Goal: Task Accomplishment & Management: Complete application form

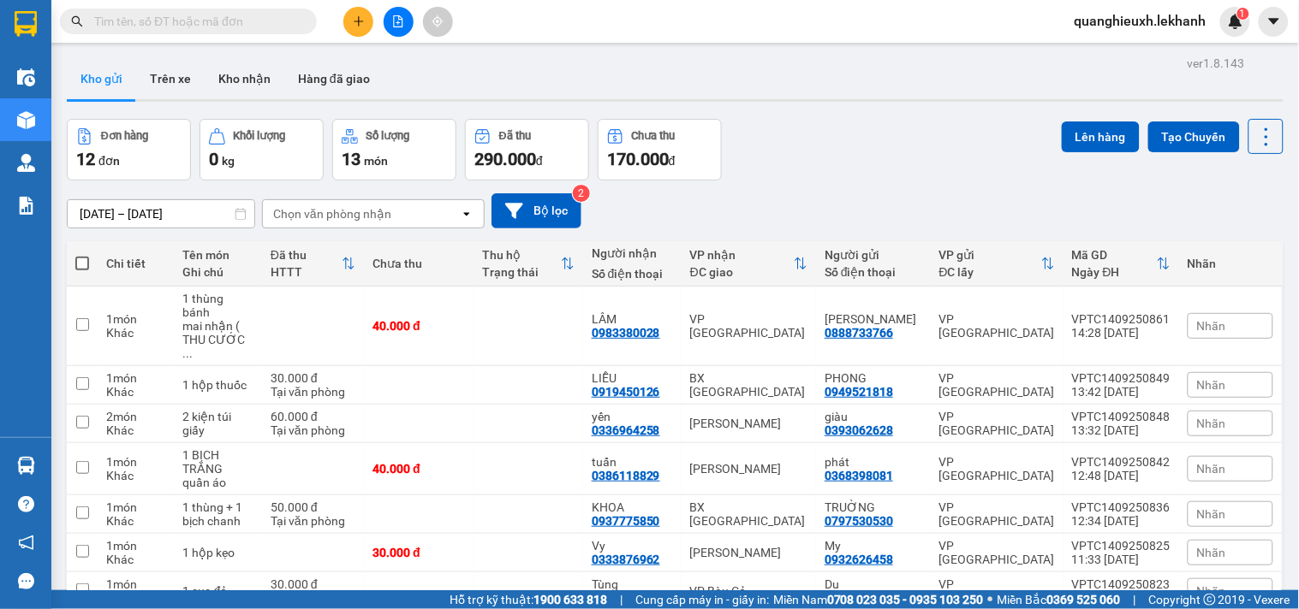
click at [360, 20] on icon "plus" at bounding box center [359, 21] width 12 height 12
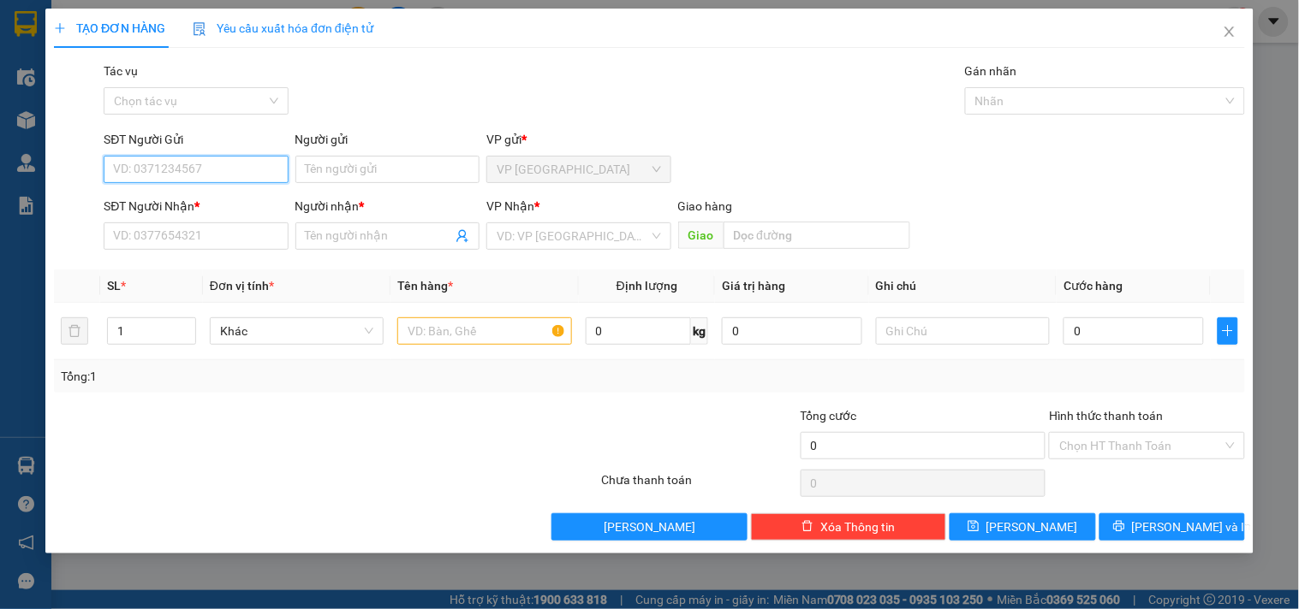
click at [242, 164] on input "SĐT Người Gửi" at bounding box center [196, 169] width 184 height 27
click at [190, 200] on div "0325906560 - KHÁNH LAB" at bounding box center [196, 203] width 164 height 19
type input "0325906560"
type input "KHÁNH LAB"
type input "0365333386"
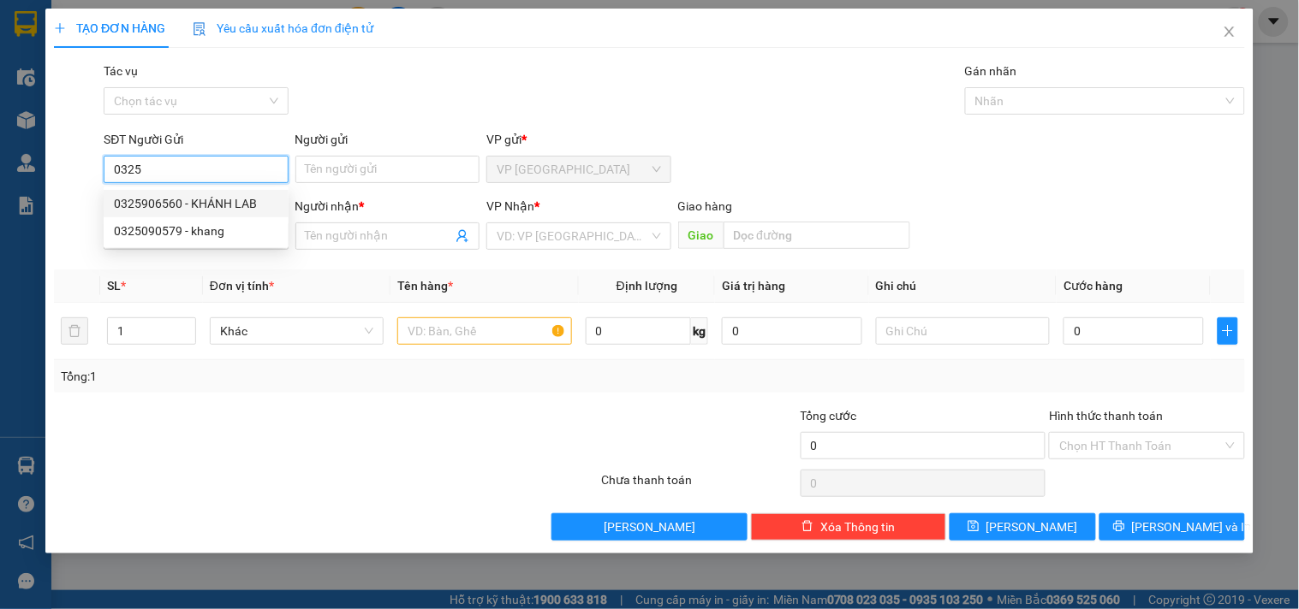
type input "NK [PERSON_NAME]"
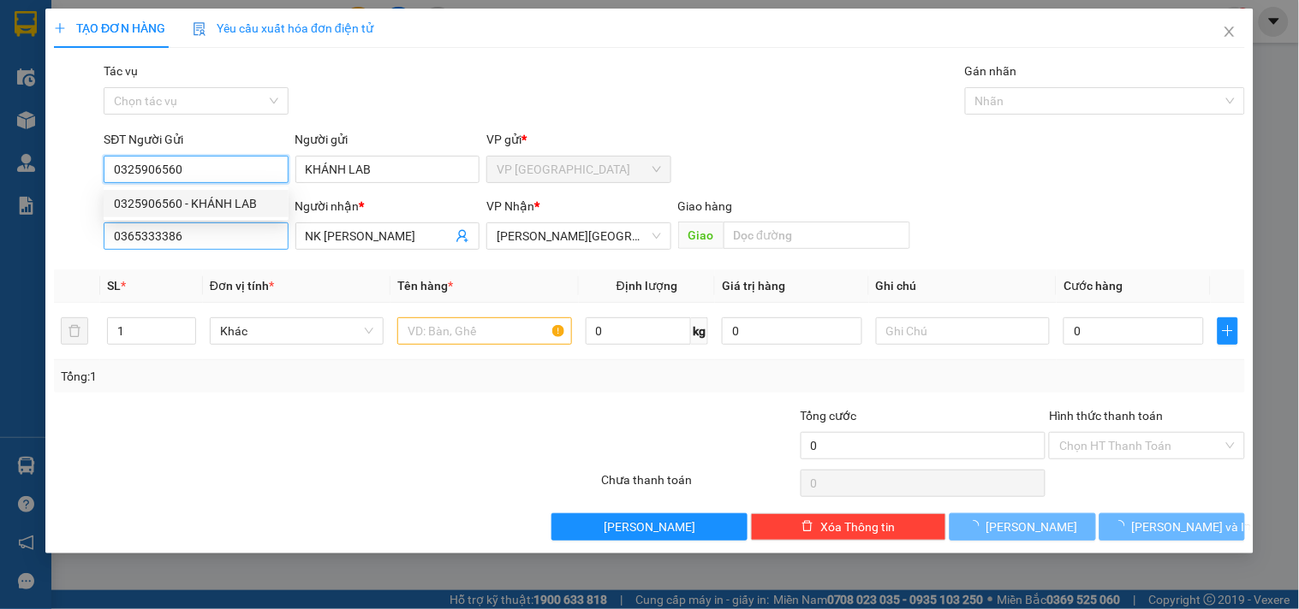
type input "30.000"
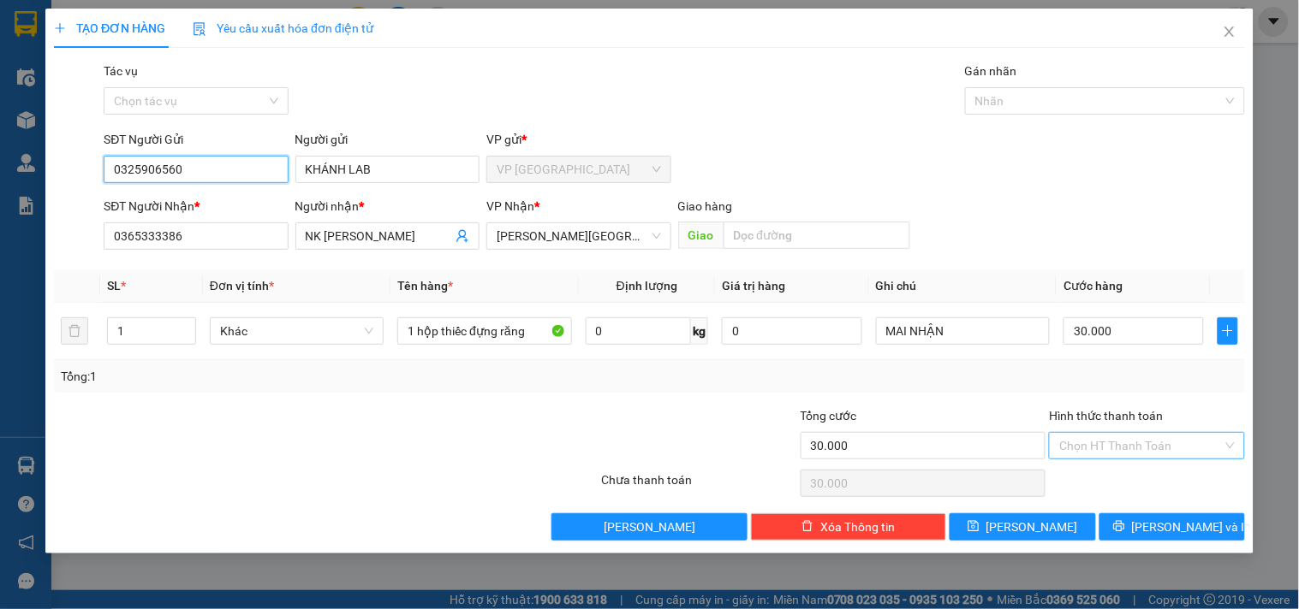
type input "0325906560"
click at [1135, 451] on input "Hình thức thanh toán" at bounding box center [1140, 446] width 163 height 26
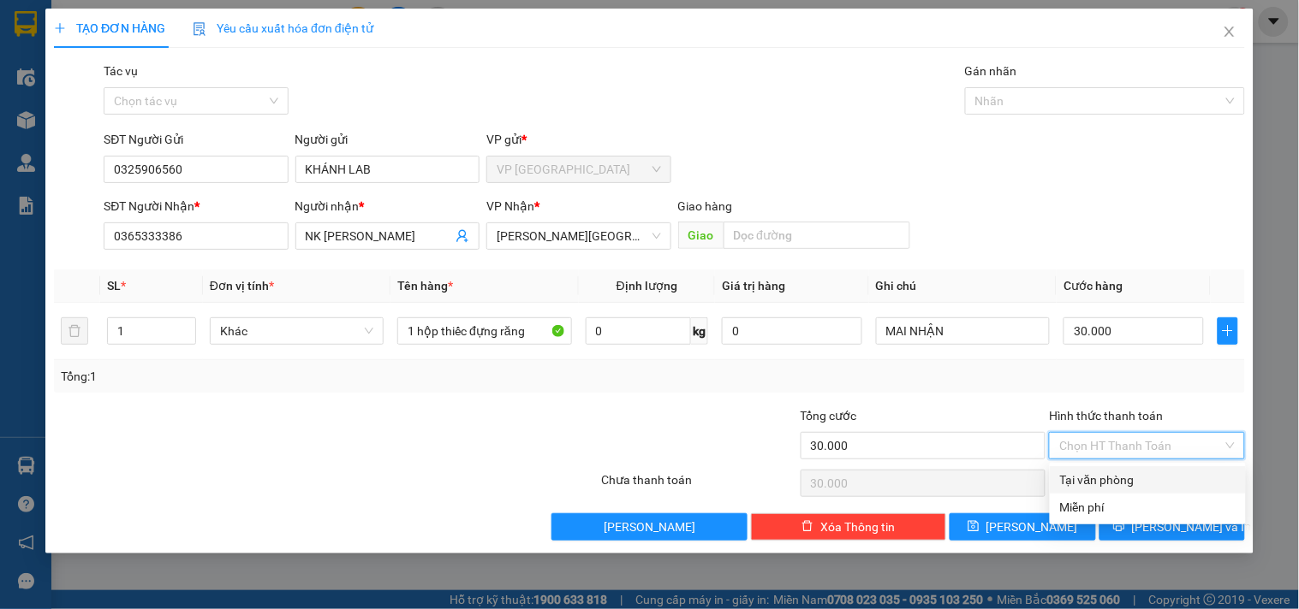
click at [1130, 475] on div "Tại văn phòng" at bounding box center [1147, 480] width 175 height 19
type input "0"
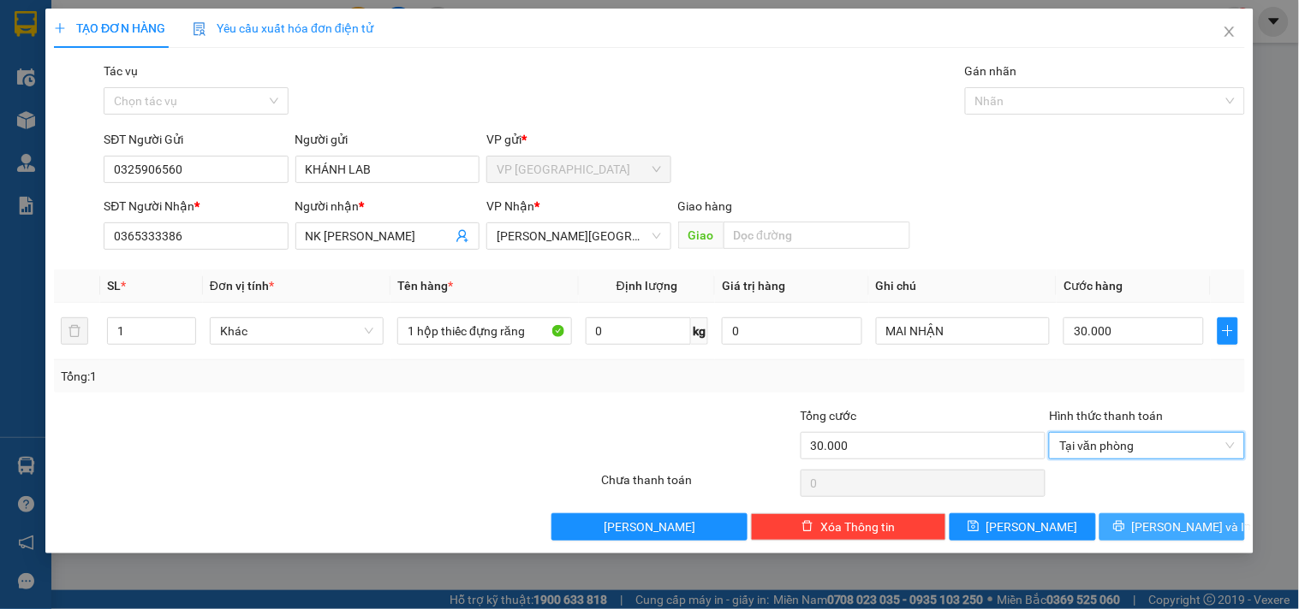
click at [1131, 526] on button "[PERSON_NAME] và In" at bounding box center [1172, 527] width 146 height 27
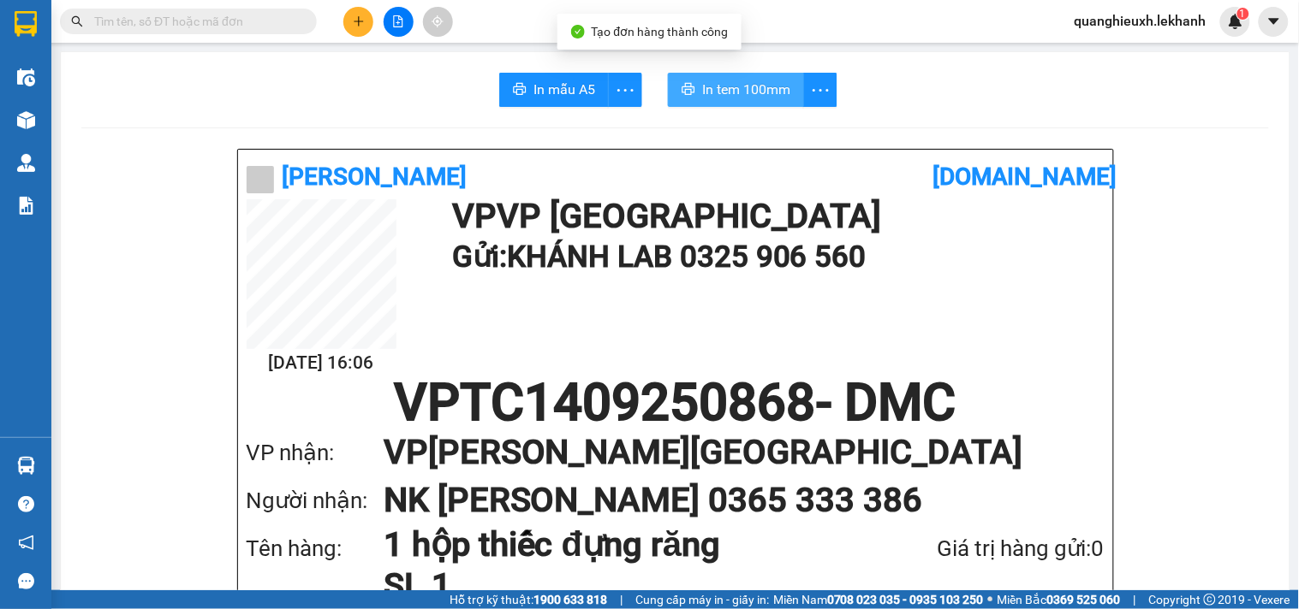
click at [730, 106] on button "In tem 100mm" at bounding box center [736, 90] width 136 height 34
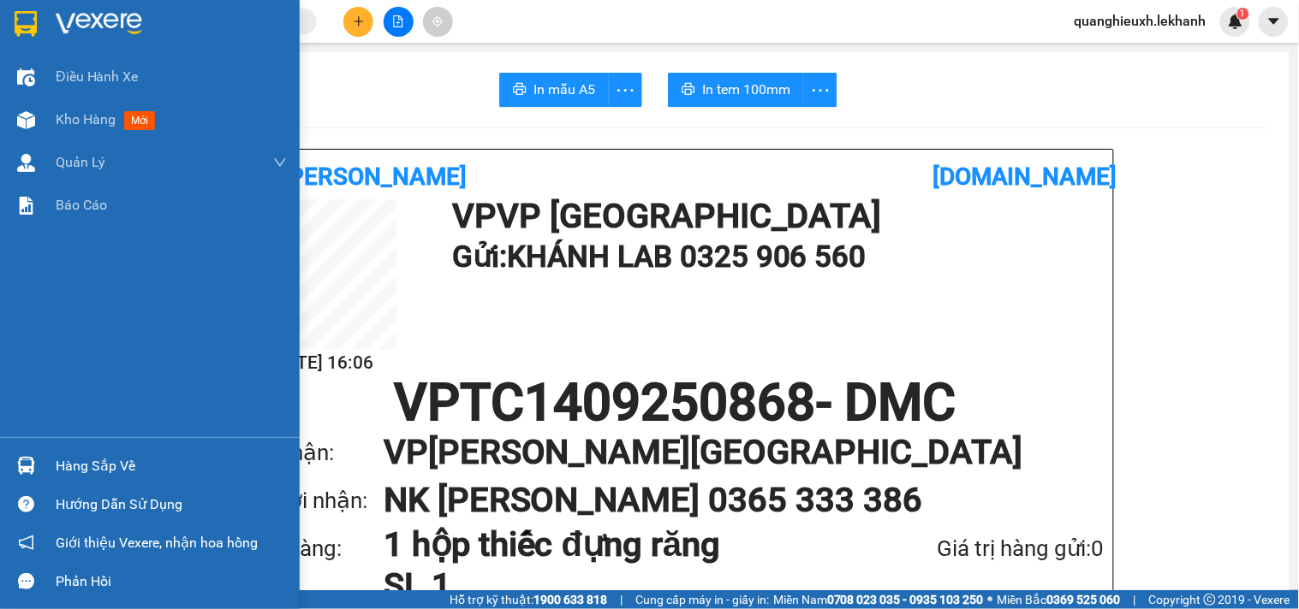
click at [34, 6] on div at bounding box center [150, 28] width 300 height 56
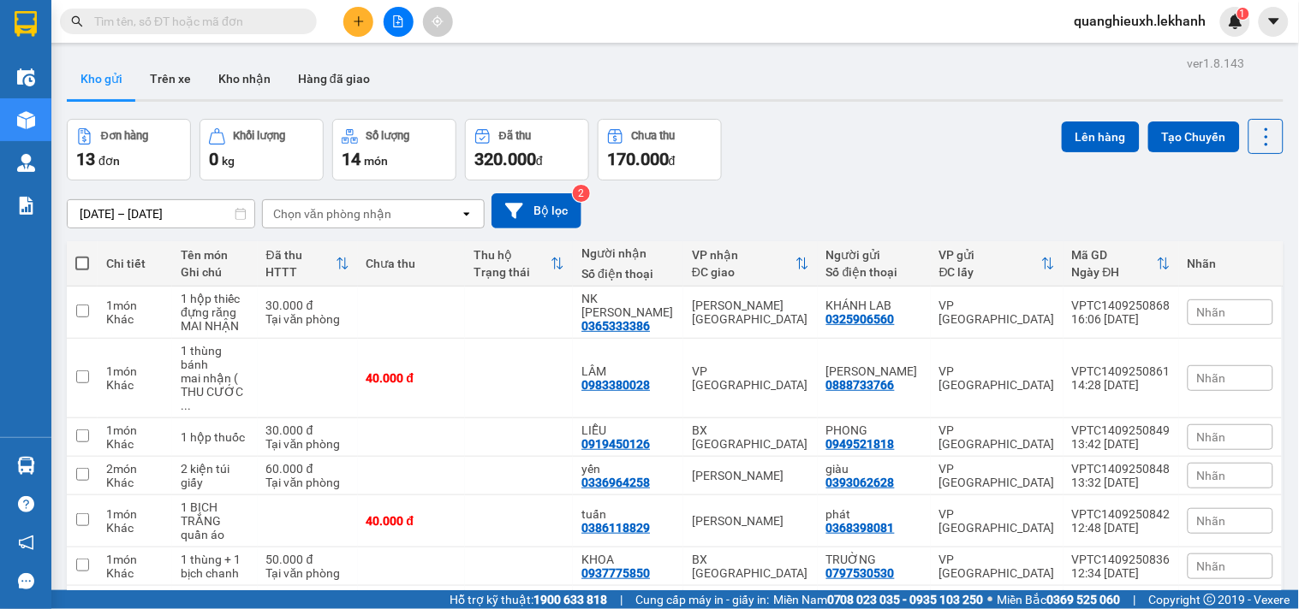
click at [365, 32] on button at bounding box center [358, 22] width 30 height 30
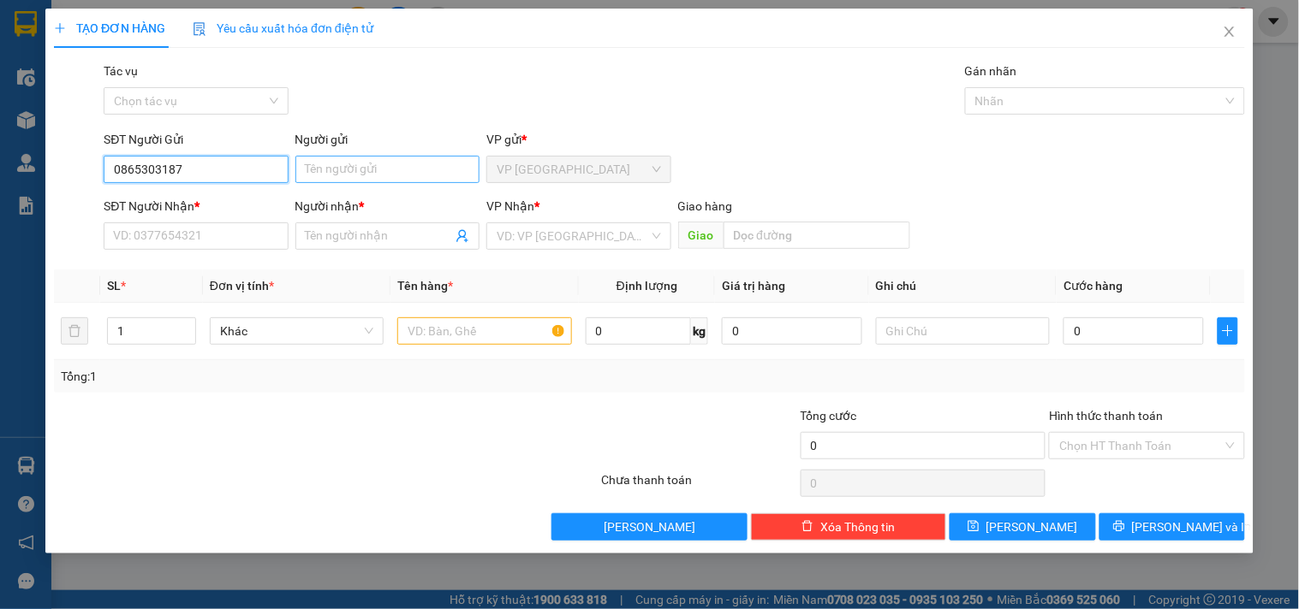
type input "0865303187"
click at [365, 173] on input "Người gửi" at bounding box center [387, 169] width 184 height 27
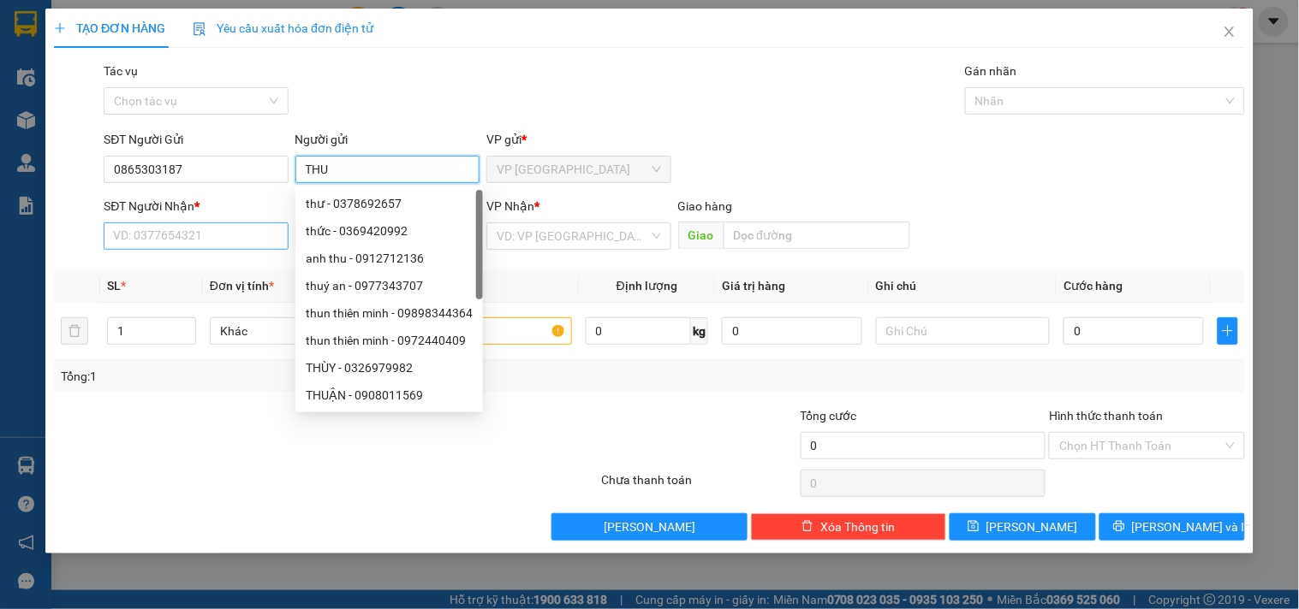
type input "THU"
click at [258, 234] on input "SĐT Người Nhận *" at bounding box center [196, 236] width 184 height 27
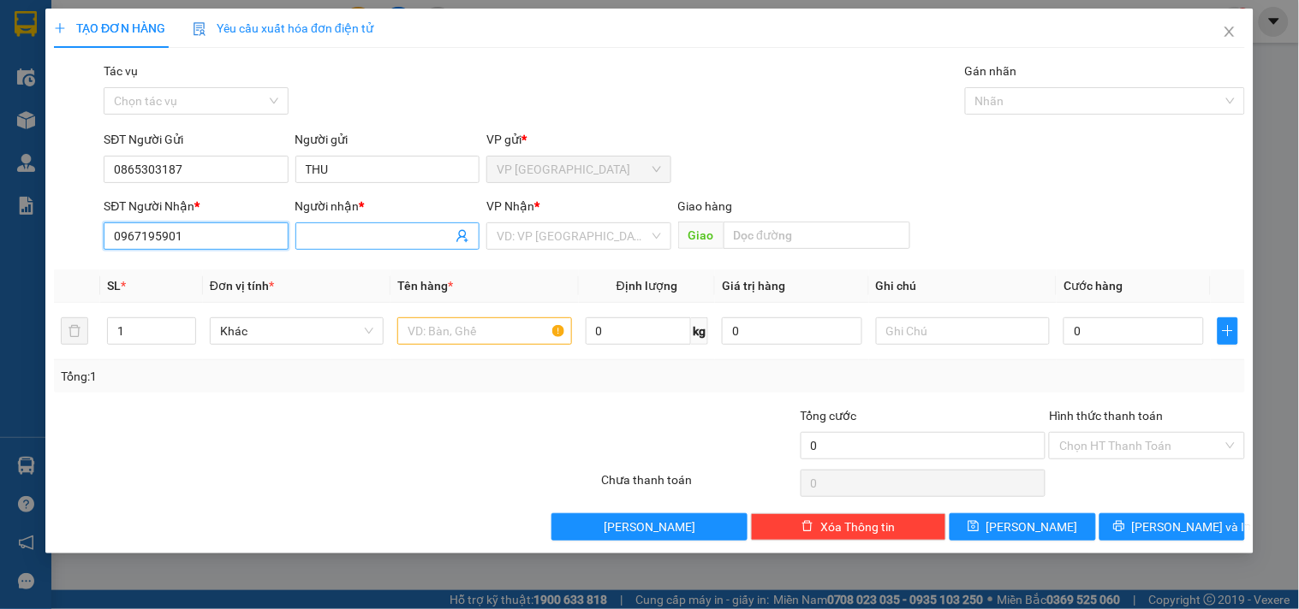
type input "0967195901"
click at [415, 244] on input "Người nhận *" at bounding box center [379, 236] width 146 height 19
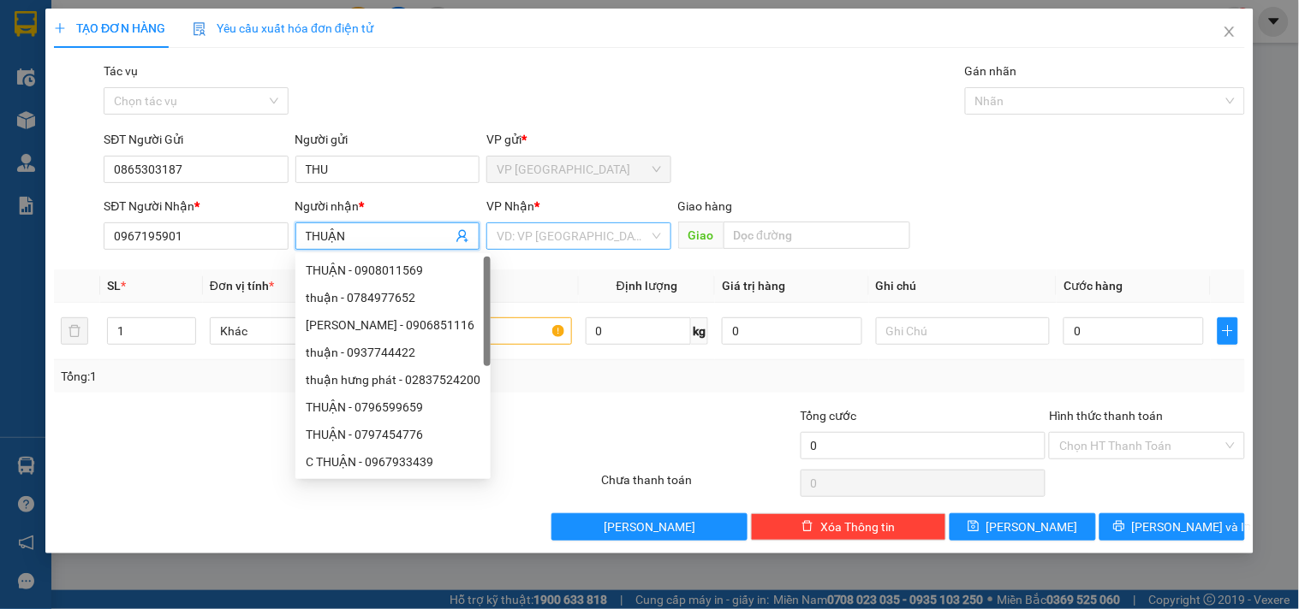
type input "THUẬN"
drag, startPoint x: 553, startPoint y: 223, endPoint x: 554, endPoint y: 232, distance: 9.5
click at [554, 229] on div "VP Nhận * VD: VP [GEOGRAPHIC_DATA]" at bounding box center [578, 227] width 184 height 60
click at [554, 233] on input "search" at bounding box center [572, 236] width 152 height 26
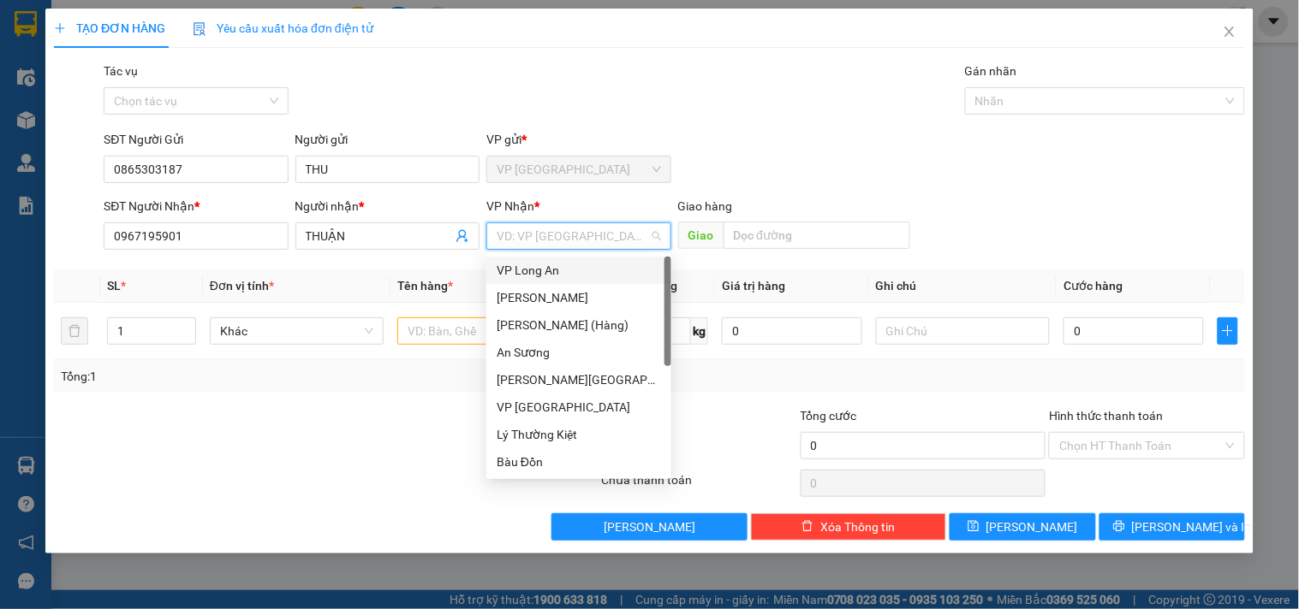
type input "B"
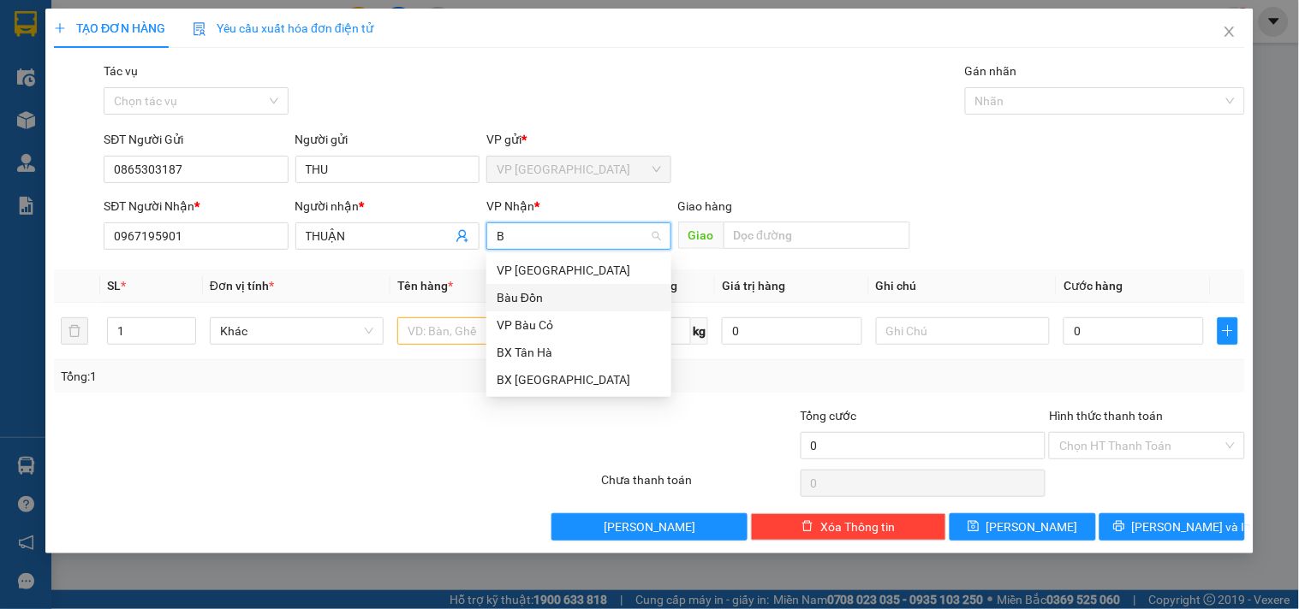
click at [535, 289] on div "Bàu Đồn" at bounding box center [578, 297] width 164 height 19
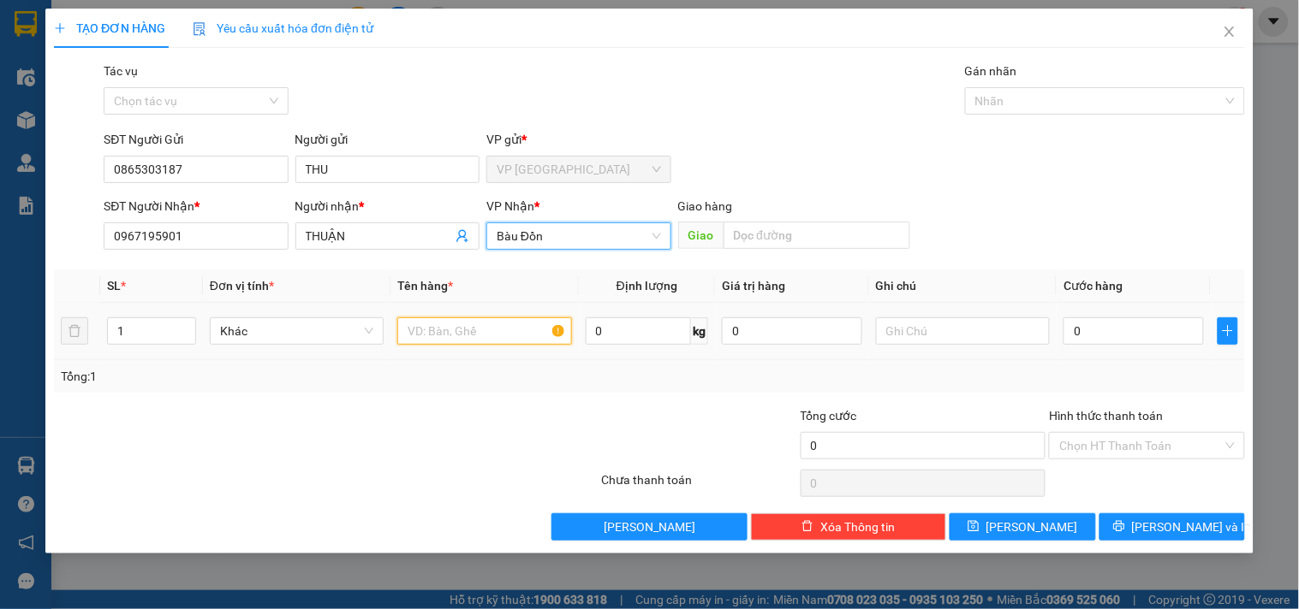
click at [443, 337] on input "text" at bounding box center [484, 331] width 174 height 27
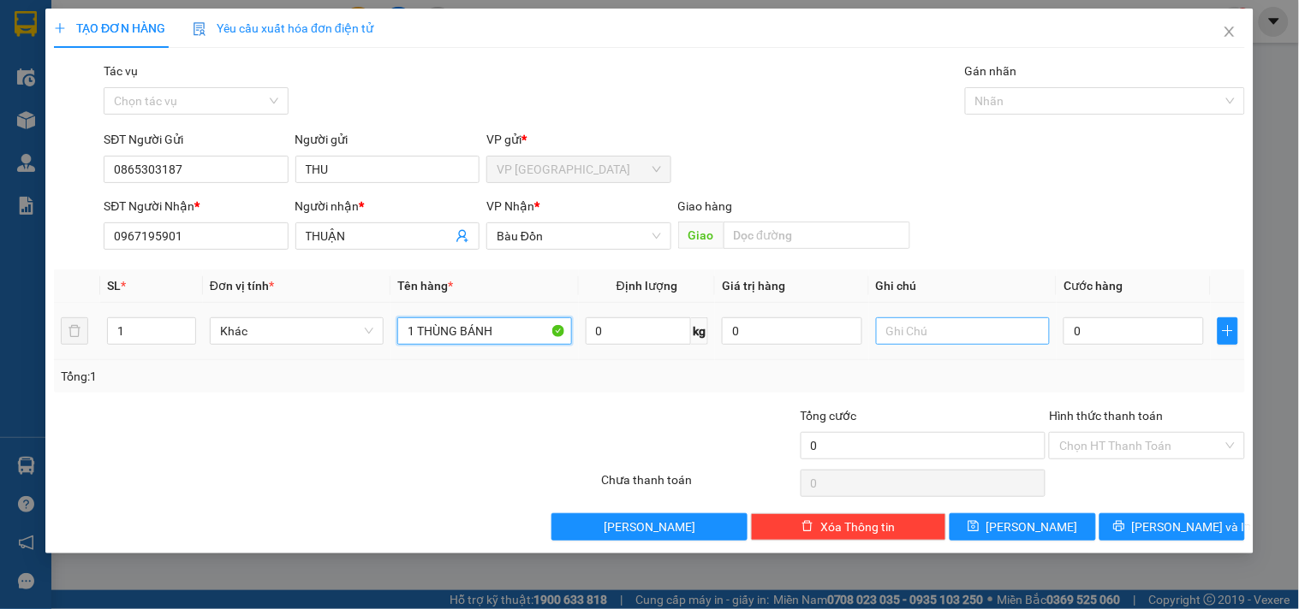
type input "1 THÙNG BÁNH"
click at [984, 332] on input "text" at bounding box center [963, 331] width 174 height 27
type input "HƯ KO ĐỀN"
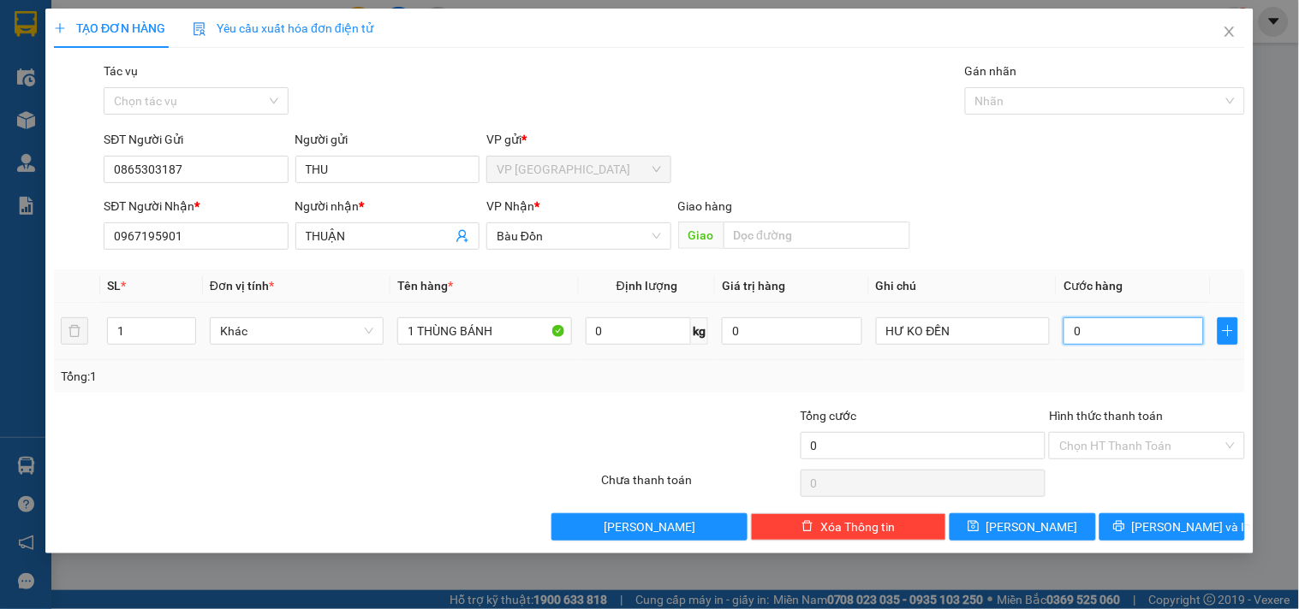
click at [1079, 330] on input "0" at bounding box center [1133, 331] width 140 height 27
type input "4"
type input "40"
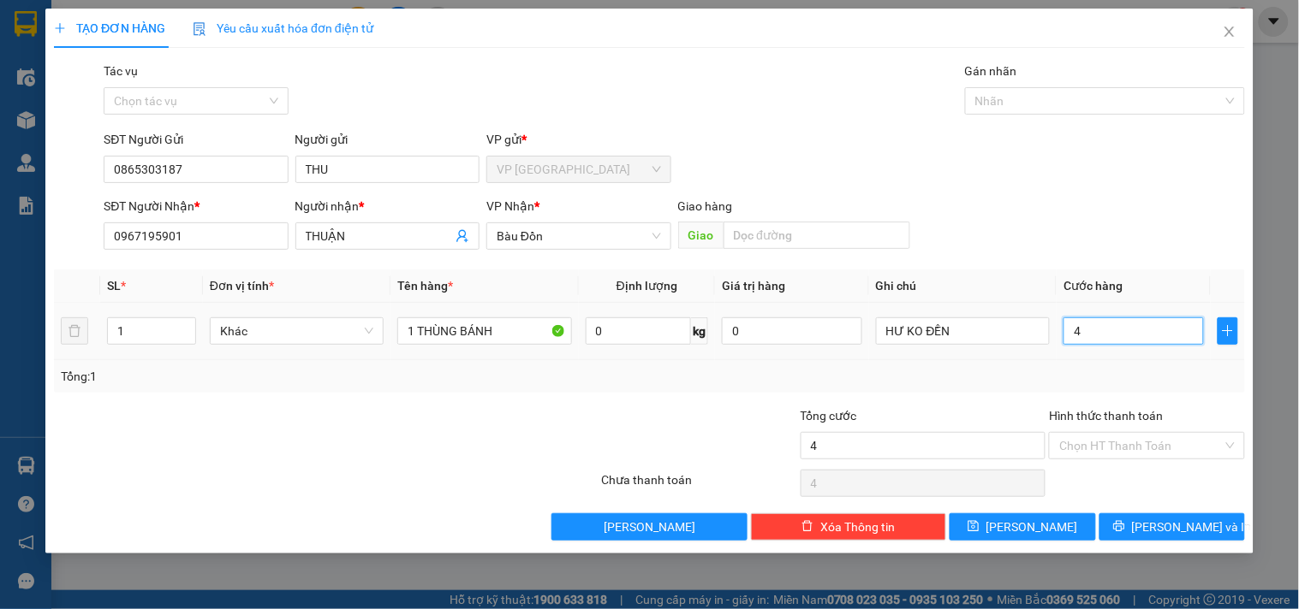
type input "40"
type input "400"
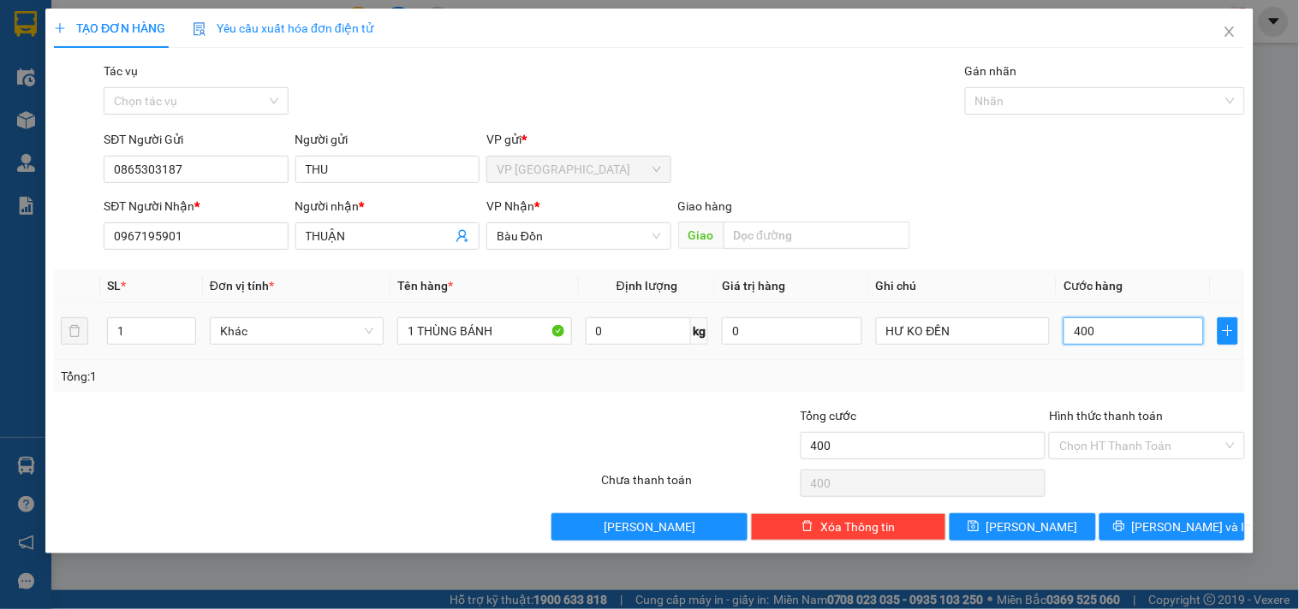
type input "4.000"
type input "40.000"
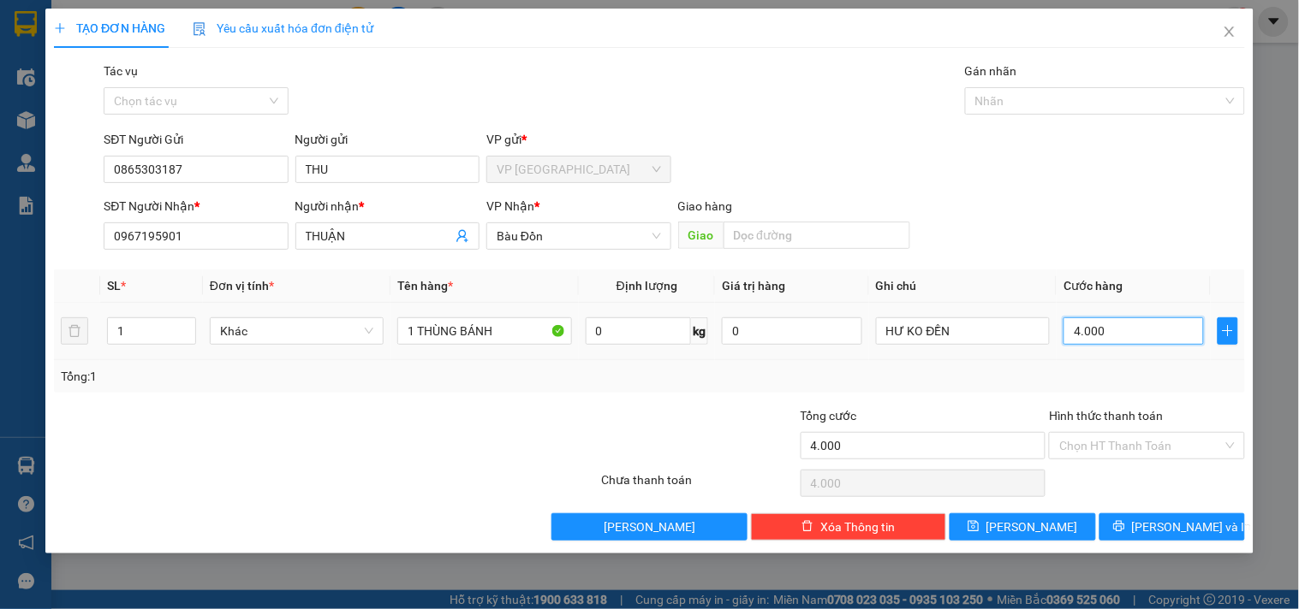
type input "40.000"
click at [1124, 526] on icon "printer" at bounding box center [1118, 526] width 11 height 11
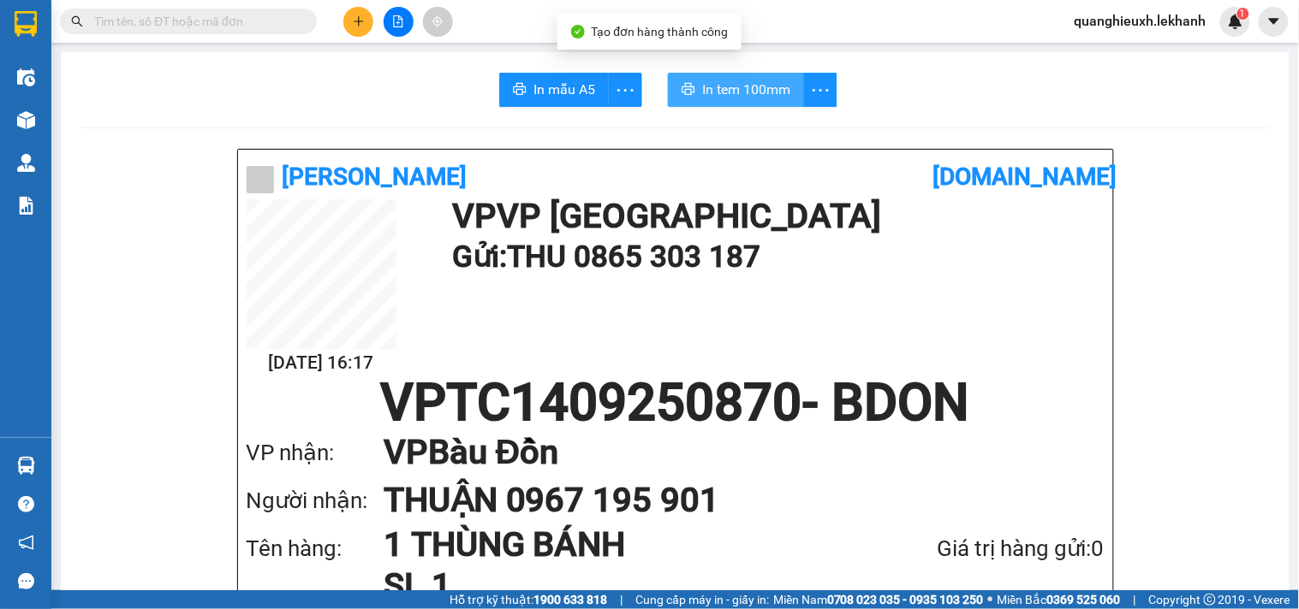
click at [756, 91] on span "In tem 100mm" at bounding box center [746, 89] width 88 height 21
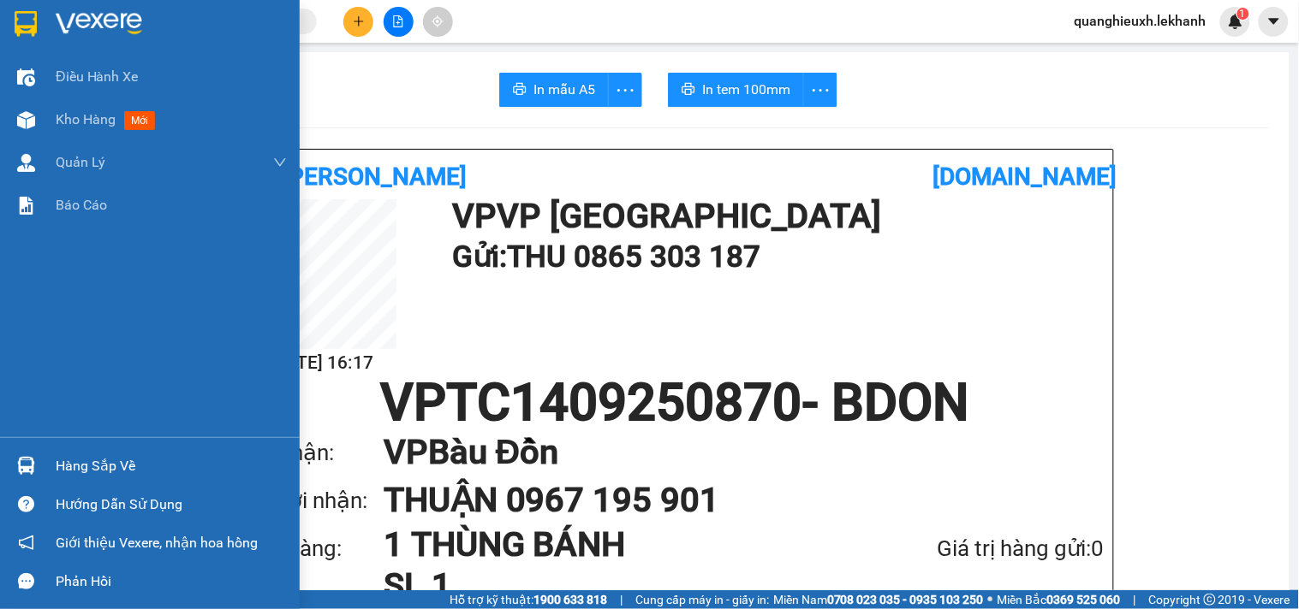
click at [36, 24] on img at bounding box center [26, 24] width 22 height 26
